Goal: Task Accomplishment & Management: Manage account settings

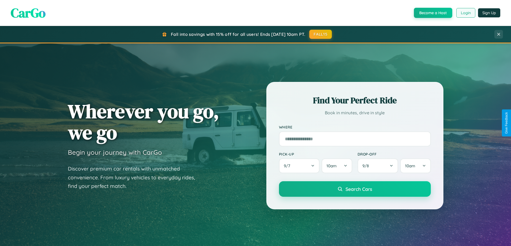
click at [465, 13] on button "Login" at bounding box center [465, 13] width 19 height 10
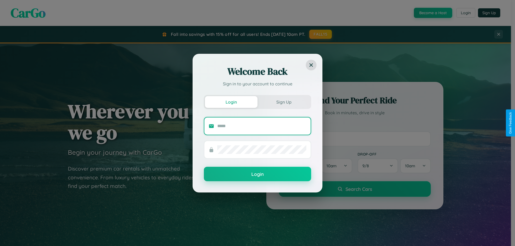
click at [262, 126] on input "text" at bounding box center [261, 126] width 89 height 9
type input "**********"
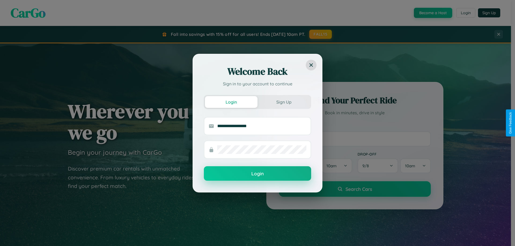
click at [257, 174] on button "Login" at bounding box center [257, 173] width 107 height 14
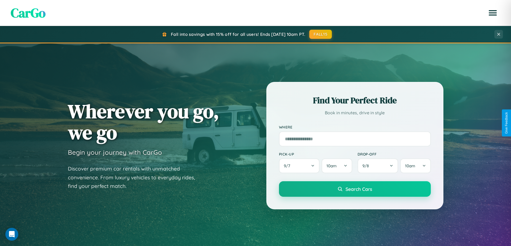
scroll to position [1031, 0]
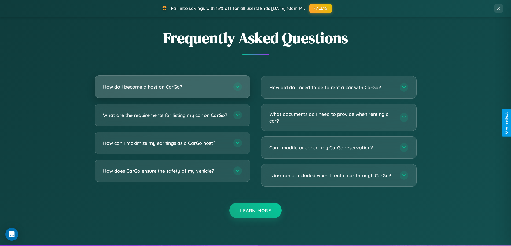
click at [172, 87] on h3 "How do I become a host on CarGo?" at bounding box center [165, 87] width 125 height 7
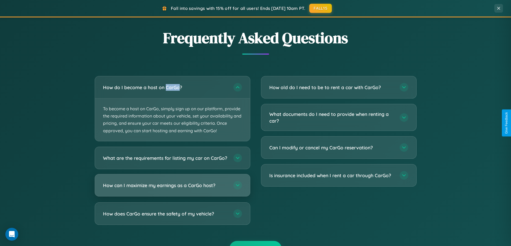
click at [172, 189] on h3 "How can I maximize my earnings as a CarGo host?" at bounding box center [165, 185] width 125 height 7
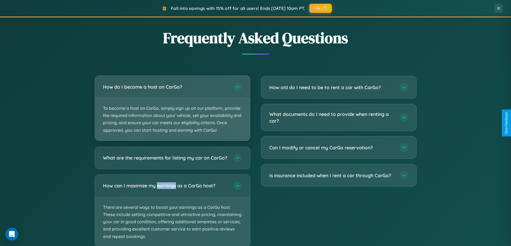
click at [172, 109] on p "To become a host on CarGo, simply sign up on our platform, provide the required…" at bounding box center [172, 119] width 155 height 43
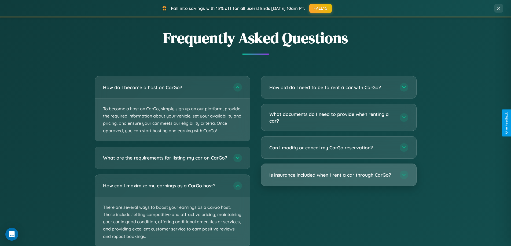
click at [338, 175] on h3 "Is insurance included when I rent a car through CarGo?" at bounding box center [331, 175] width 125 height 7
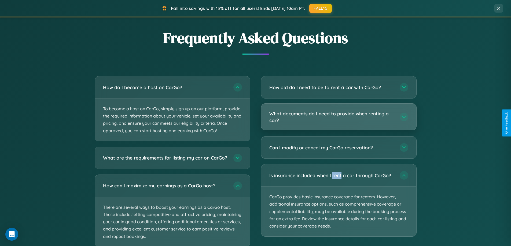
click at [338, 117] on h3 "What documents do I need to provide when renting a car?" at bounding box center [331, 116] width 125 height 13
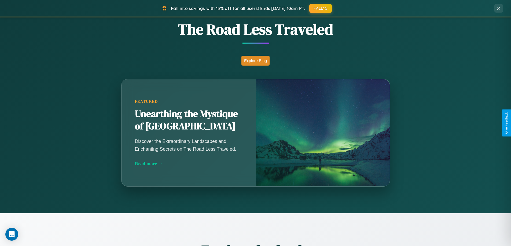
scroll to position [369, 0]
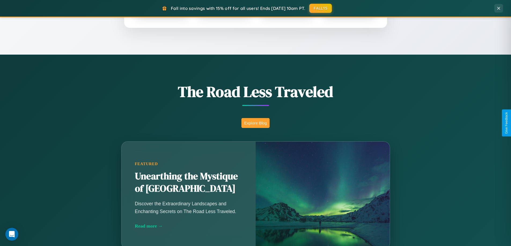
click at [255, 123] on button "Explore Blog" at bounding box center [255, 123] width 28 height 10
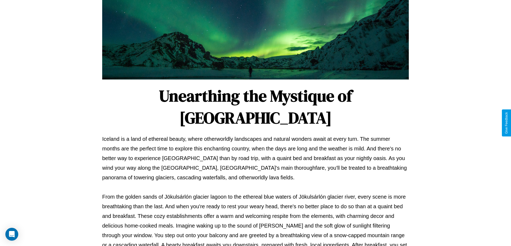
scroll to position [173, 0]
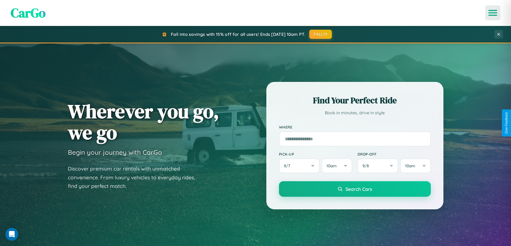
click at [492, 13] on icon "Open menu" at bounding box center [493, 12] width 8 height 5
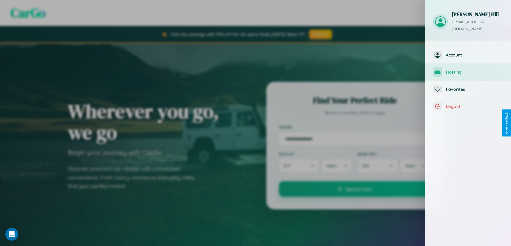
click at [468, 69] on span "Hosting" at bounding box center [473, 71] width 57 height 5
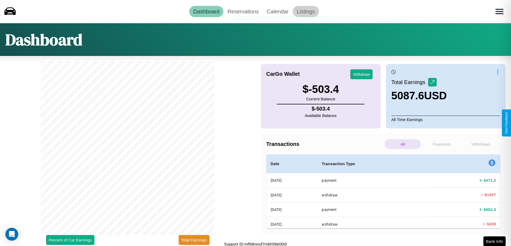
click at [305, 11] on link "Listings" at bounding box center [305, 11] width 26 height 11
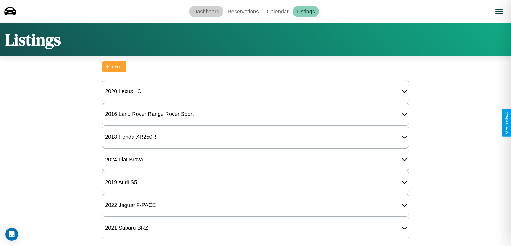
click at [206, 11] on link "Dashboard" at bounding box center [206, 11] width 34 height 11
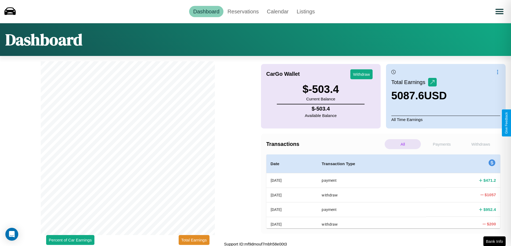
scroll to position [2, 0]
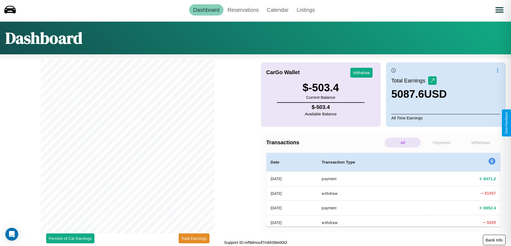
click at [494, 240] on button "Bank Info" at bounding box center [493, 240] width 23 height 10
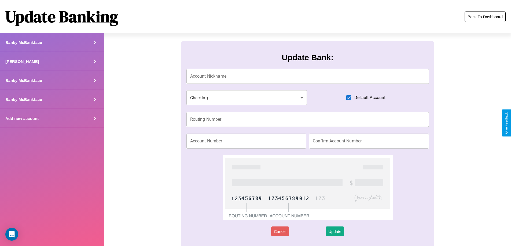
click at [485, 17] on button "Back To Dashboard" at bounding box center [484, 17] width 41 height 10
